Goal: Register for event/course

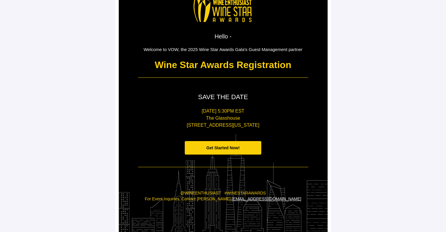
scroll to position [30, 0]
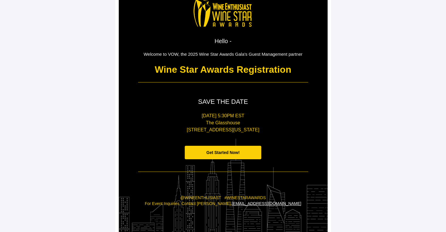
click at [216, 154] on span "Get Started Now!" at bounding box center [222, 152] width 33 height 5
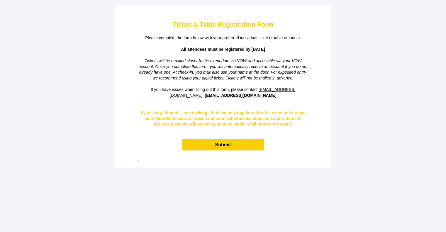
scroll to position [0, 0]
click at [316, 17] on div "Ticket & Table Registration Form Please complete the form below with your prefe…" at bounding box center [223, 86] width 209 height 157
click at [318, 10] on div "Ticket & Table Registration Form Please complete the form below with your prefe…" at bounding box center [223, 86] width 209 height 157
click at [325, 16] on div "Ticket & Table Registration Form Please complete the form below with your prefe…" at bounding box center [223, 86] width 209 height 157
click at [216, 147] on span "Submit" at bounding box center [223, 144] width 16 height 5
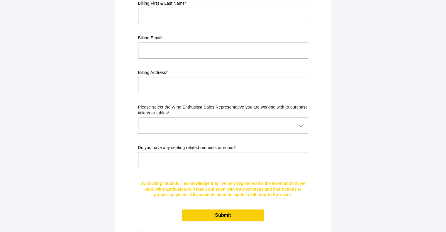
scroll to position [426, 0]
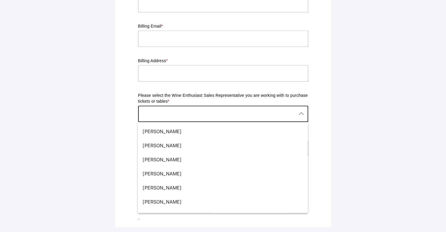
click at [262, 110] on div at bounding box center [217, 114] width 158 height 16
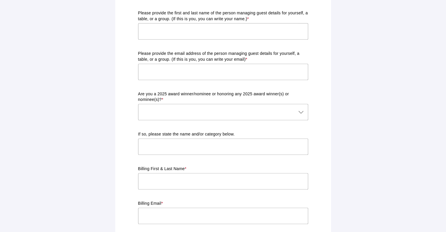
scroll to position [270, 0]
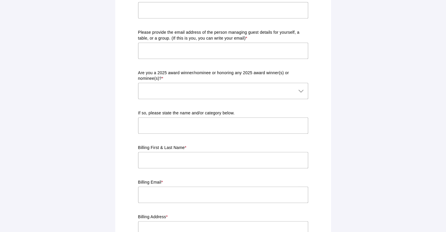
click at [244, 94] on div at bounding box center [217, 91] width 158 height 16
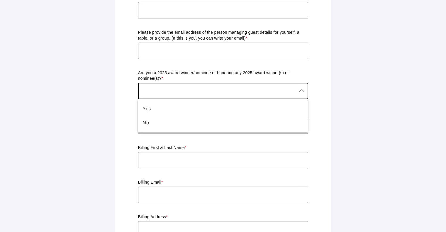
click at [347, 66] on main "Ticket & Table Registration Form Please complete the form below with your prefe…" at bounding box center [223, 59] width 446 height 658
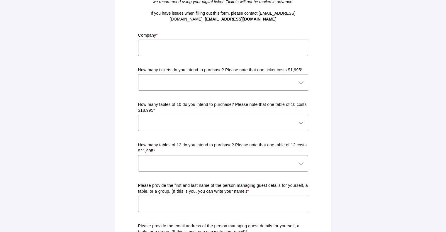
scroll to position [0, 0]
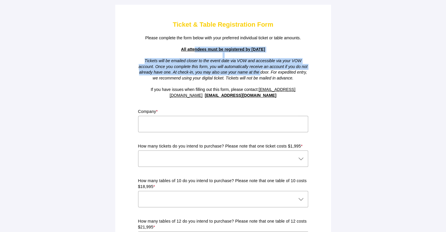
drag, startPoint x: 260, startPoint y: 71, endPoint x: 180, endPoint y: 51, distance: 82.8
click at [180, 51] on div "Please complete the form below with your preferred individual ticket or table a…" at bounding box center [223, 66] width 170 height 63
click at [166, 63] on em "Tickets will be emailed closer to the event date via VOW and accessible via you…" at bounding box center [223, 69] width 169 height 22
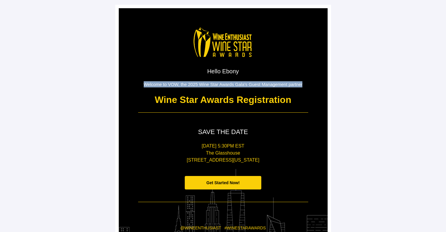
drag, startPoint x: 305, startPoint y: 85, endPoint x: 136, endPoint y: 83, distance: 169.2
click at [136, 83] on td "Welcome to VOW, the 2025 Wine Star Awards Gala's Guest Management partner" at bounding box center [223, 84] width 176 height 12
copy p "Welcome to VOW, the 2025 Wine Star Awards Gala's Guest Management partner"
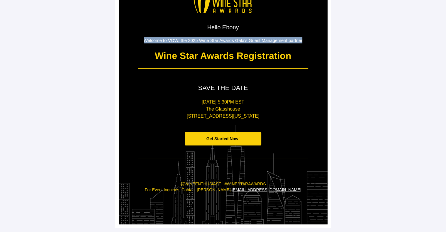
scroll to position [28, 0]
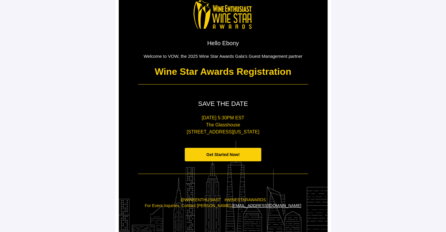
click at [294, 84] on td at bounding box center [223, 84] width 176 height 6
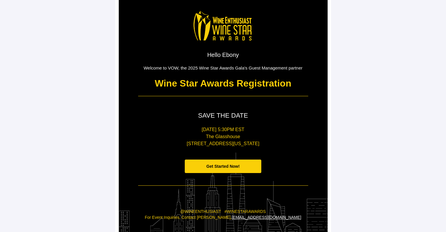
scroll to position [16, 0]
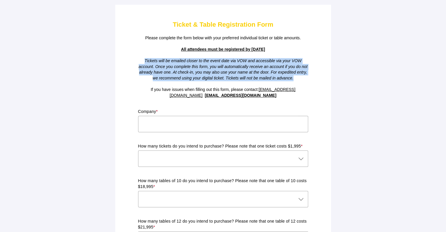
drag, startPoint x: 145, startPoint y: 60, endPoint x: 295, endPoint y: 78, distance: 150.7
click at [295, 78] on p "Tickets will be emailed closer to the event date via VOW and accessible via you…" at bounding box center [223, 69] width 170 height 23
copy em "Tickets will be emailed closer to the event date via VOW and accessible via you…"
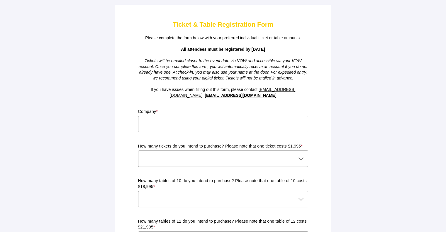
click at [258, 119] on input "text" at bounding box center [223, 124] width 170 height 16
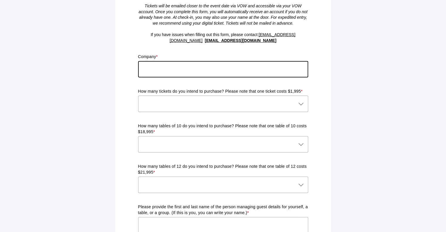
scroll to position [80, 0]
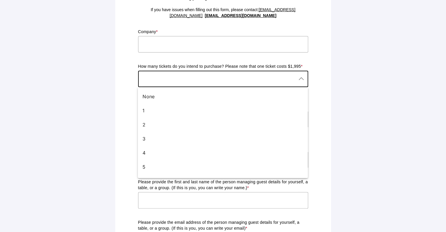
click at [302, 75] on div at bounding box center [300, 79] width 8 height 16
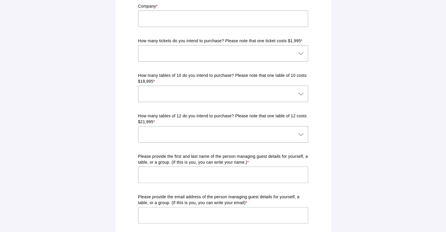
scroll to position [123, 0]
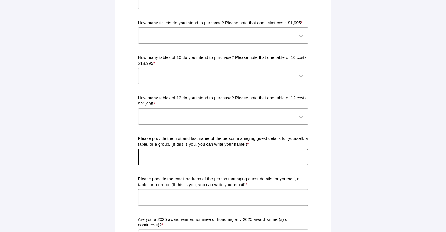
click at [273, 158] on input "text" at bounding box center [223, 157] width 170 height 16
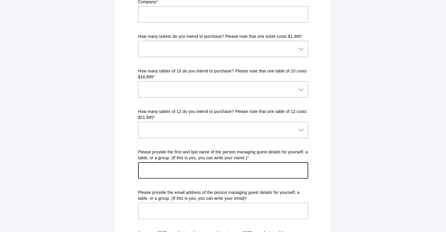
scroll to position [128, 0]
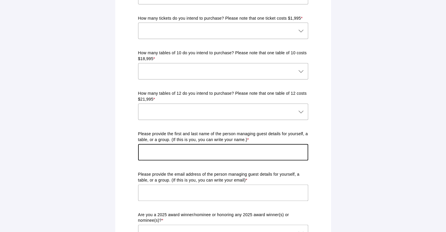
click at [262, 155] on input "text" at bounding box center [223, 152] width 170 height 16
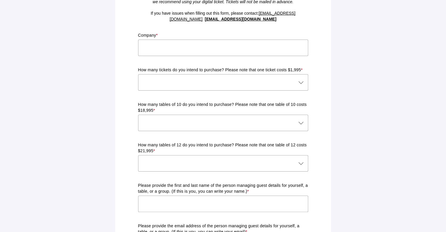
scroll to position [77, 0]
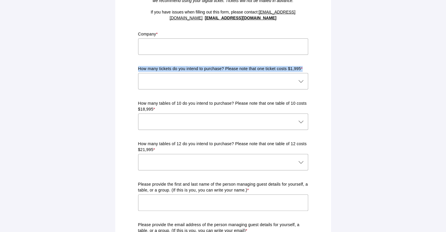
drag, startPoint x: 306, startPoint y: 65, endPoint x: 135, endPoint y: 67, distance: 170.7
copy p "How many tickets do you intend to purchase? Please note that one ticket costs $…"
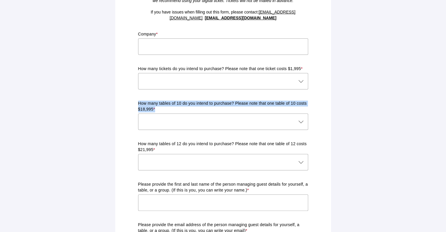
drag, startPoint x: 167, startPoint y: 108, endPoint x: 136, endPoint y: 101, distance: 31.5
copy p "How many tables of 10 do you intend to purchase? Please note that one table of …"
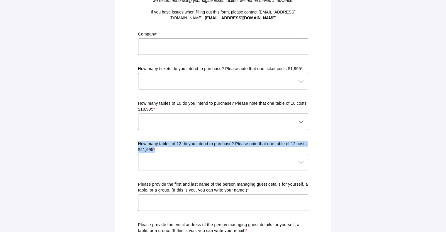
drag, startPoint x: 160, startPoint y: 152, endPoint x: 137, endPoint y: 144, distance: 24.4
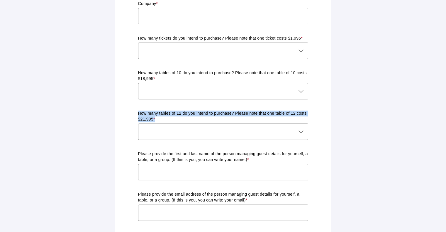
scroll to position [108, 0]
copy p "How many tables of 12 do you intend to purchase? Please note that one table of …"
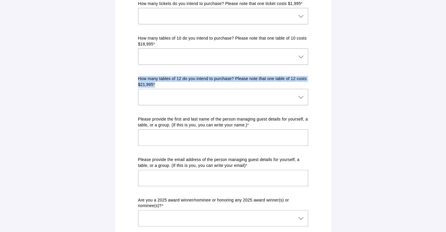
scroll to position [143, 0]
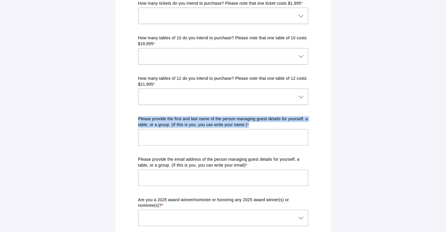
drag, startPoint x: 135, startPoint y: 118, endPoint x: 270, endPoint y: 127, distance: 135.8
click at [270, 127] on td "Company * How many tickets do you intend to purchase? Please note that one tick…" at bounding box center [223, 203] width 176 height 491
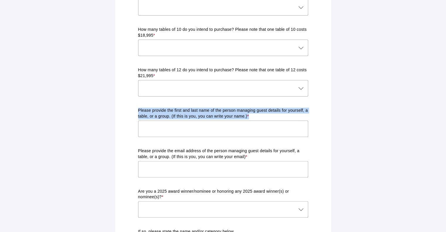
scroll to position [152, 0]
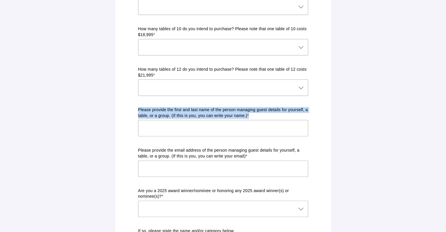
copy p "Please provide the first and last name of the person managing guest details for…"
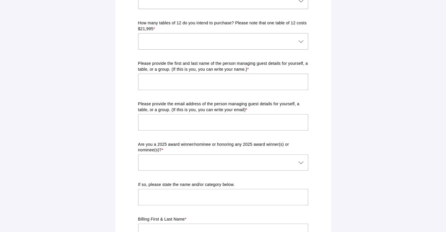
click at [189, 101] on p "Please provide the email address of the person managing guest details for yours…" at bounding box center [223, 107] width 170 height 12
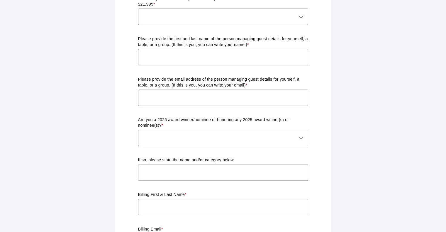
scroll to position [229, 0]
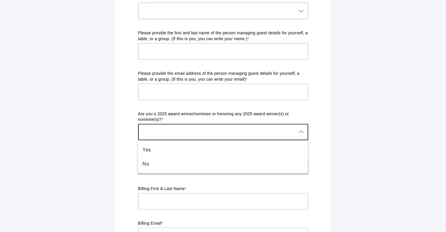
click at [177, 131] on div at bounding box center [217, 132] width 158 height 16
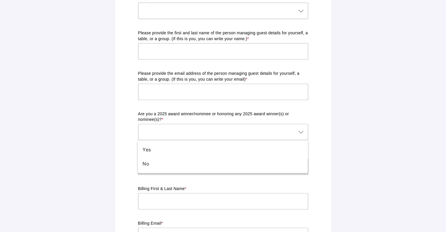
click at [98, 121] on main "Ticket & Table Registration Form Please complete the form below with your prefe…" at bounding box center [223, 100] width 446 height 658
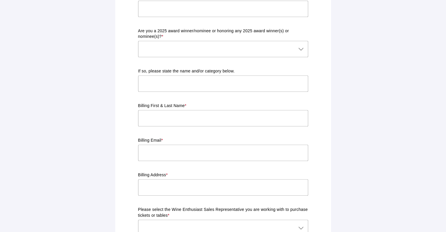
scroll to position [311, 0]
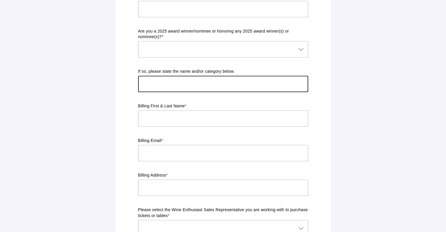
click at [177, 86] on input "text" at bounding box center [223, 84] width 170 height 16
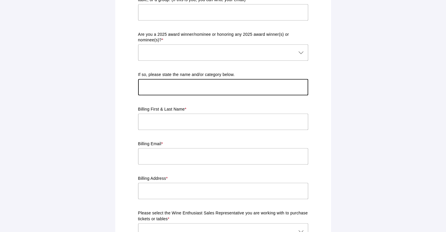
scroll to position [305, 0]
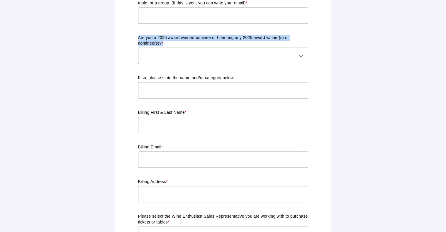
drag, startPoint x: 167, startPoint y: 43, endPoint x: 137, endPoint y: 38, distance: 30.0
click at [137, 38] on td "Company * How many tickets do you intend to purchase? Please note that one tick…" at bounding box center [223, 41] width 176 height 491
copy p "Are you a 2025 award winner/nominee or honoring any 2025 award winner(s) or nom…"
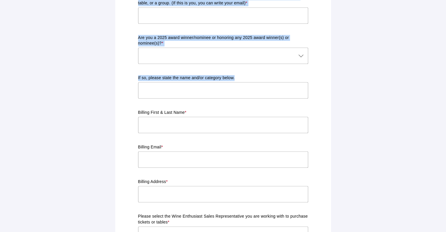
drag, startPoint x: 237, startPoint y: 77, endPoint x: 133, endPoint y: 80, distance: 104.4
click at [133, 80] on div "Ticket & Table Registration Form Please complete the form below with your prefe…" at bounding box center [223, 23] width 209 height 641
click at [213, 75] on p "If so, please state the name and/or category below." at bounding box center [223, 78] width 170 height 6
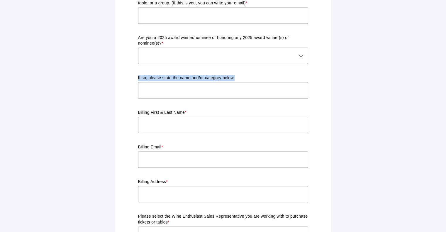
drag, startPoint x: 243, startPoint y: 78, endPoint x: 137, endPoint y: 78, distance: 106.1
click at [137, 78] on td "Company * How many tickets do you intend to purchase? Please note that one tick…" at bounding box center [223, 41] width 176 height 491
copy p "If so, please state the name and/or category below."
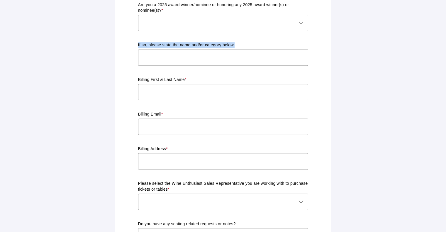
scroll to position [328, 0]
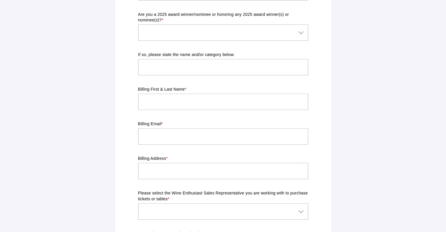
click at [175, 112] on div at bounding box center [223, 114] width 161 height 4
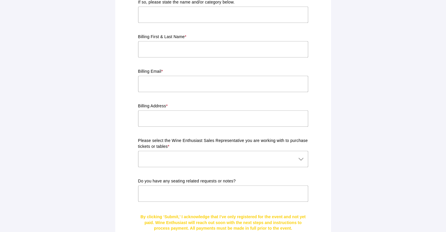
scroll to position [381, 0]
drag, startPoint x: 184, startPoint y: 35, endPoint x: 135, endPoint y: 38, distance: 48.8
copy p "Billing First & Last Name"
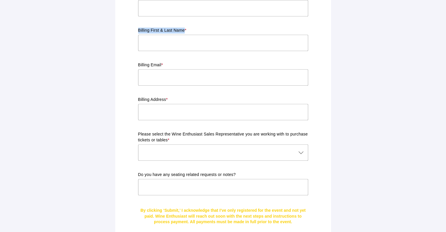
scroll to position [402, 0]
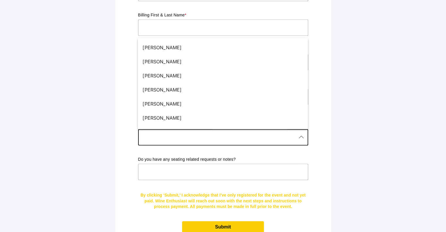
click at [281, 137] on div at bounding box center [217, 137] width 158 height 16
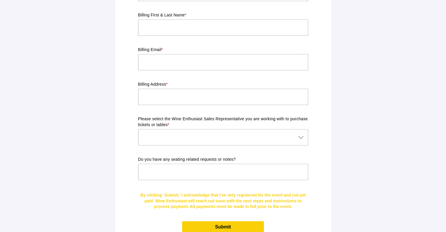
click at [296, 136] on div at bounding box center [217, 137] width 158 height 16
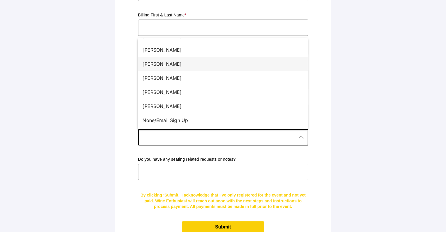
scroll to position [0, 0]
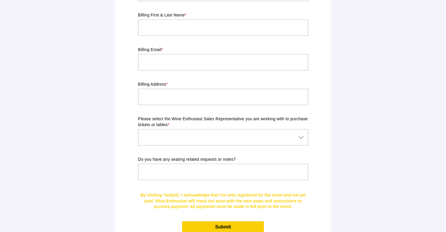
click at [267, 134] on div at bounding box center [217, 137] width 158 height 16
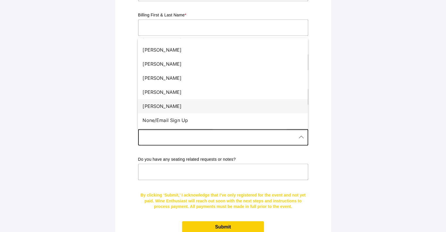
scroll to position [12, 0]
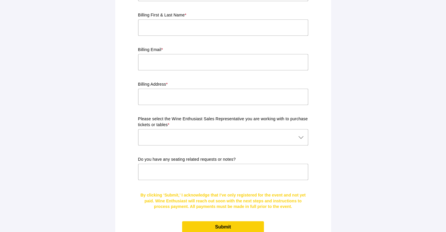
click at [246, 137] on div at bounding box center [217, 137] width 158 height 16
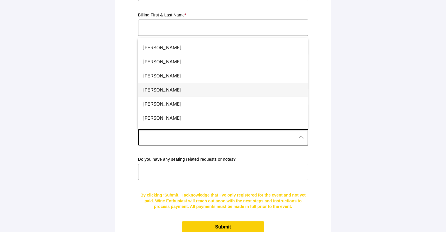
scroll to position [12, 0]
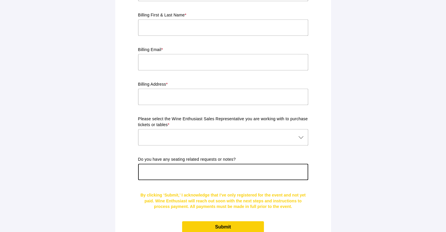
click at [266, 168] on input "text" at bounding box center [223, 172] width 170 height 16
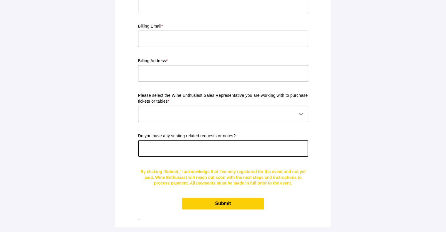
scroll to position [425, 0]
